Goal: Find specific page/section: Find specific page/section

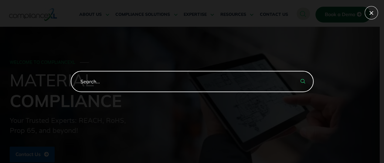
click at [304, 13] on div "Loading..." at bounding box center [192, 81] width 384 height 163
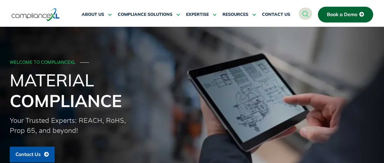
click at [305, 14] on icon "navsearch-button" at bounding box center [305, 14] width 6 height 6
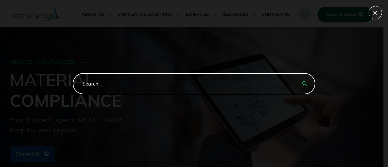
click at [305, 14] on div "Loading..." at bounding box center [194, 83] width 388 height 167
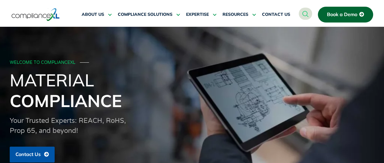
click at [305, 14] on icon "navsearch-button" at bounding box center [305, 14] width 6 height 6
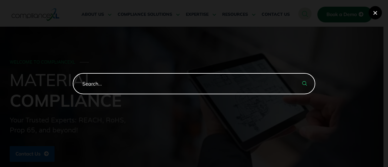
click at [376, 15] on button "×" at bounding box center [375, 12] width 13 height 13
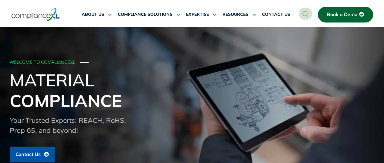
click at [307, 9] on link "navsearch-button" at bounding box center [304, 14] width 13 height 12
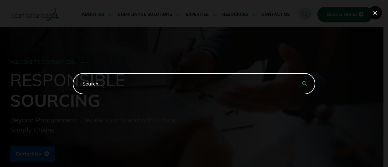
click at [375, 15] on button "×" at bounding box center [375, 12] width 13 height 13
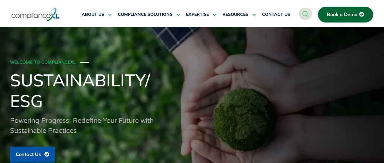
click at [0, 18] on section "ABOUT US Executive Team Meet Our Executive Team Leading the Way Leadership Insi…" at bounding box center [192, 11] width 384 height 23
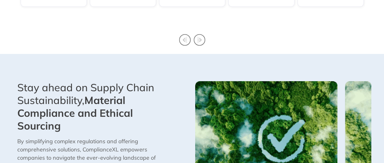
scroll to position [394, 0]
